Goal: Task Accomplishment & Management: Complete application form

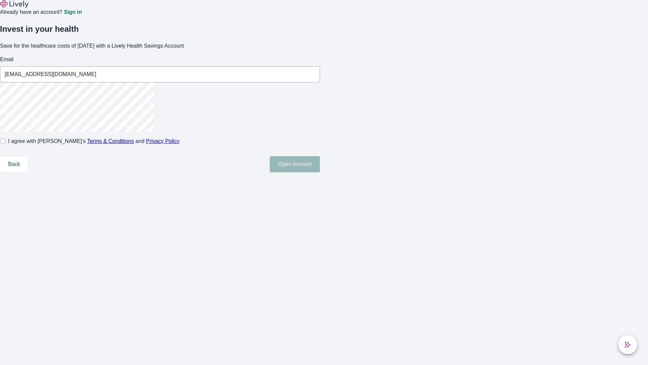
click at [5, 144] on input "I agree with Lively’s Terms & Conditions and Privacy Policy" at bounding box center [2, 140] width 5 height 5
checkbox input "true"
click at [320, 172] on button "Open Account" at bounding box center [295, 164] width 50 height 16
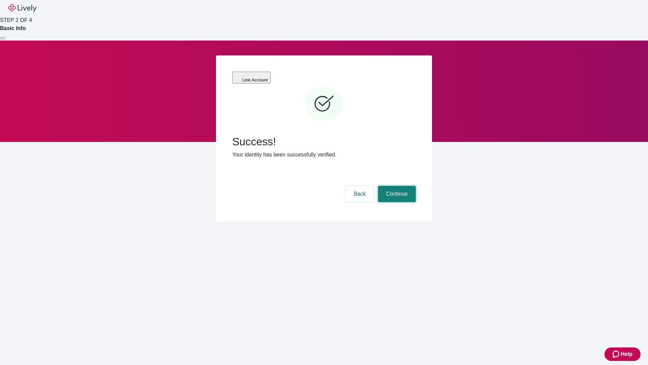
click at [396, 186] on button "Continue" at bounding box center [397, 194] width 38 height 16
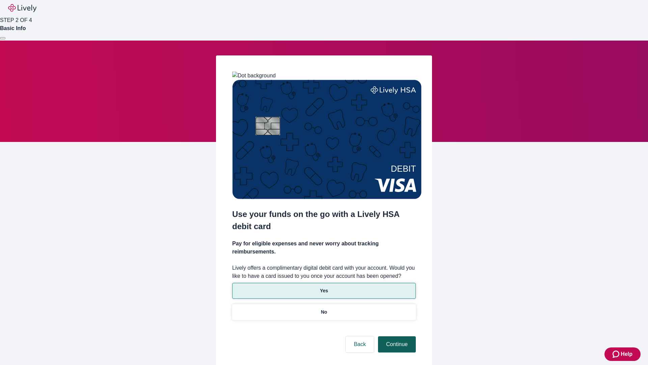
click at [324, 287] on p "Yes" at bounding box center [324, 290] width 8 height 7
click at [396, 336] on button "Continue" at bounding box center [397, 344] width 38 height 16
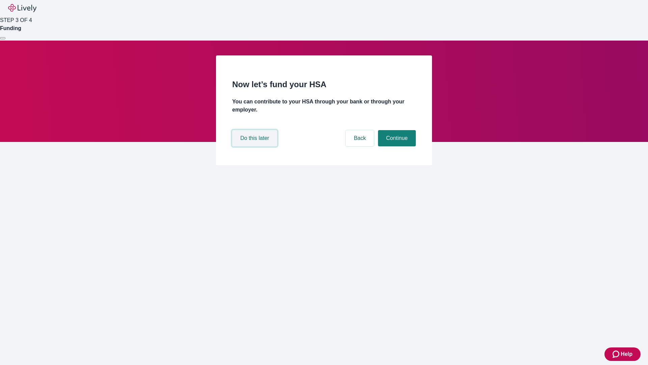
click at [256, 146] on button "Do this later" at bounding box center [254, 138] width 45 height 16
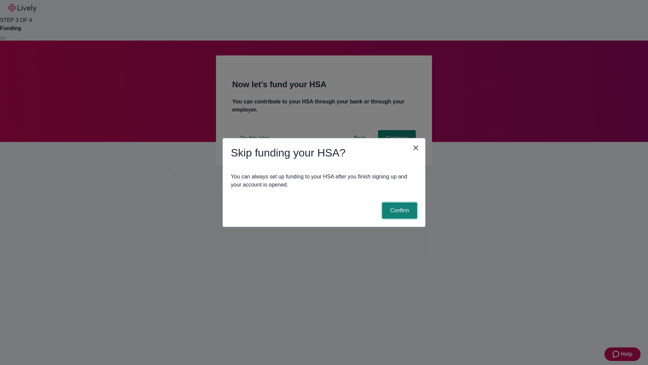
click at [399, 210] on button "Confirm" at bounding box center [399, 210] width 35 height 16
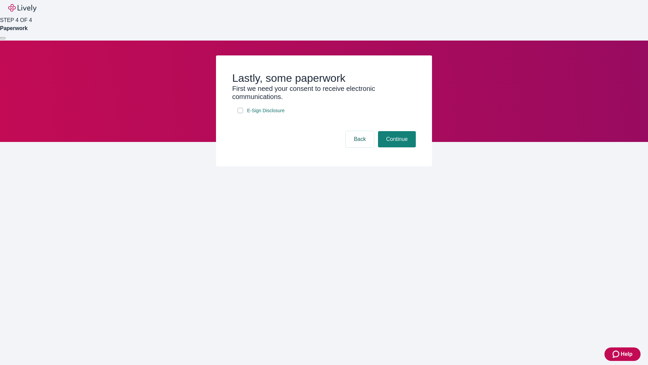
click at [240, 113] on input "E-Sign Disclosure" at bounding box center [240, 110] width 5 height 5
checkbox input "true"
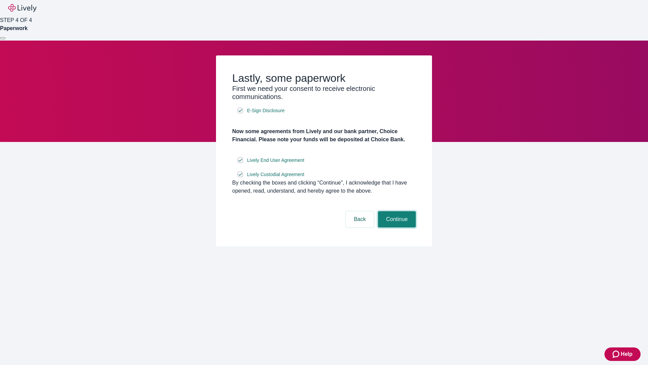
click at [396, 227] on button "Continue" at bounding box center [397, 219] width 38 height 16
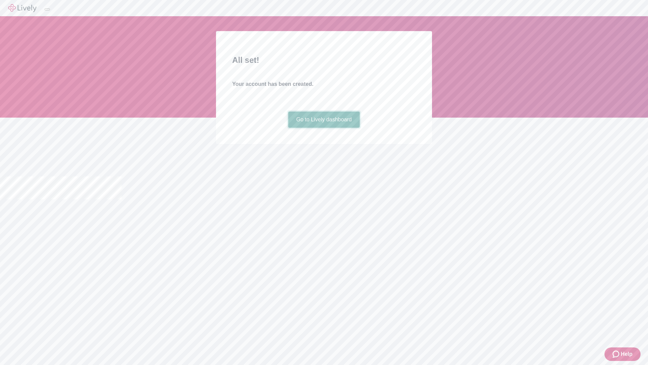
click at [324, 128] on link "Go to Lively dashboard" at bounding box center [324, 119] width 72 height 16
